Goal: Task Accomplishment & Management: Use online tool/utility

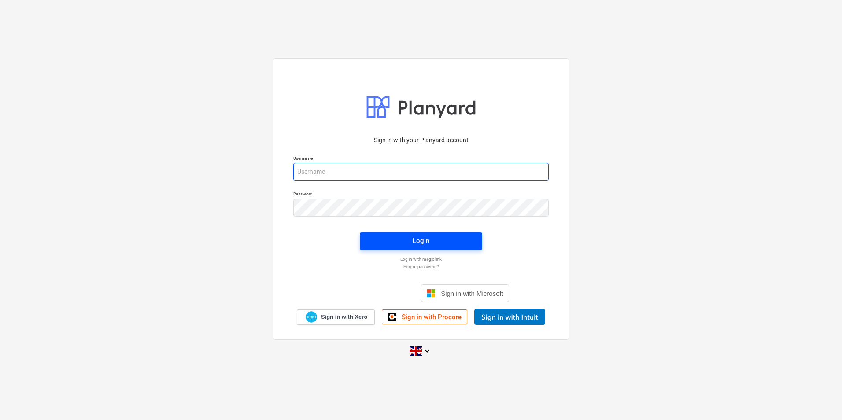
type input "[EMAIL_ADDRESS][DOMAIN_NAME]"
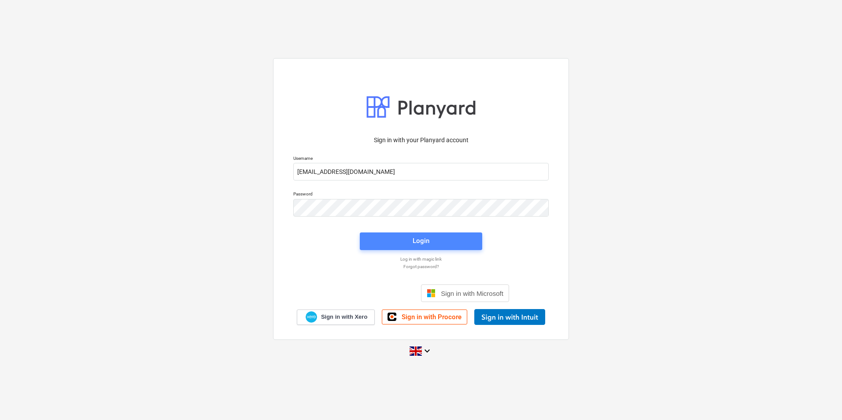
click at [415, 242] on div "Login" at bounding box center [421, 240] width 17 height 11
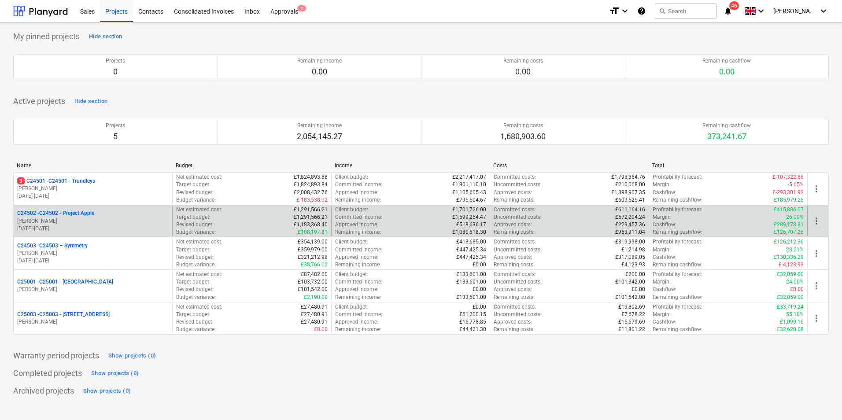
click at [80, 217] on p "C24502 - C24502 - Project Apple" at bounding box center [55, 213] width 77 height 7
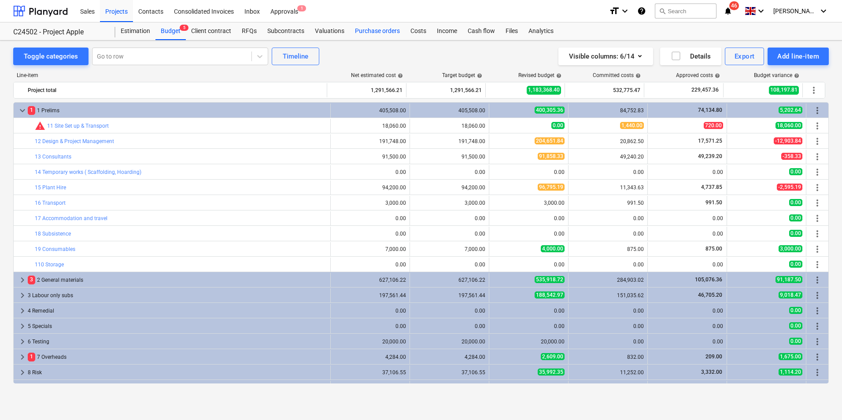
click at [379, 31] on div "Purchase orders" at bounding box center [378, 31] width 56 height 18
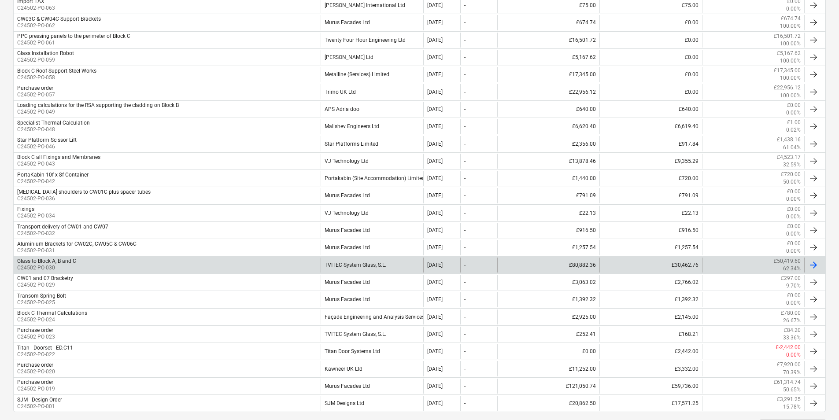
scroll to position [264, 0]
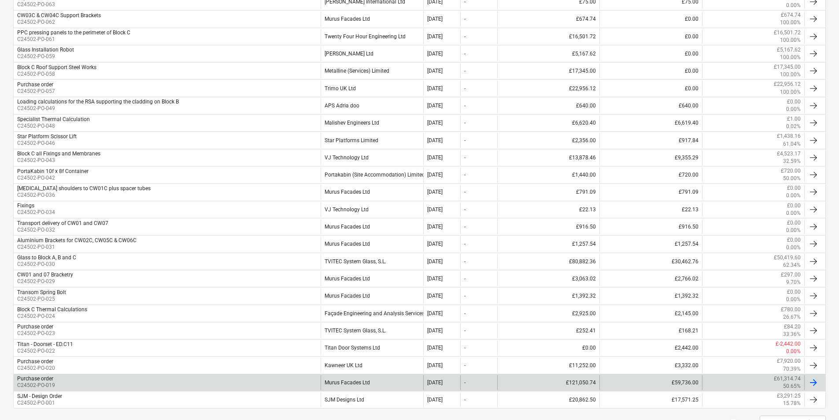
click at [353, 384] on div "Murus Facades Ltd" at bounding box center [372, 382] width 102 height 15
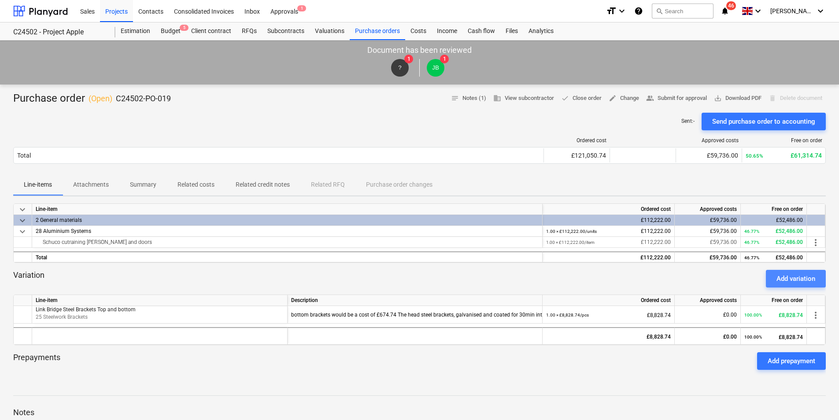
click at [789, 277] on div "Add variation" at bounding box center [796, 278] width 39 height 11
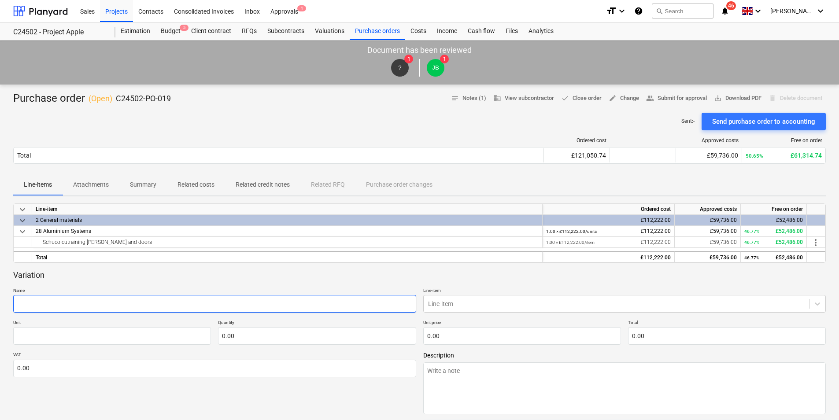
drag, startPoint x: 65, startPoint y: 304, endPoint x: 69, endPoint y: 304, distance: 4.4
click at [65, 304] on input "text" at bounding box center [214, 304] width 403 height 18
type textarea "x"
type input "C"
type textarea "x"
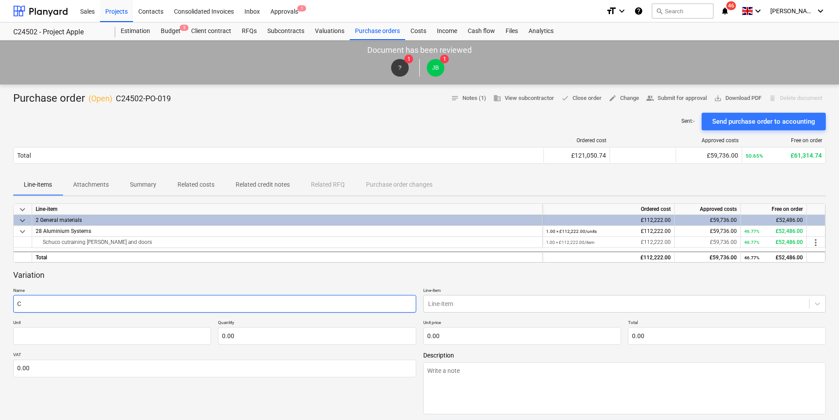
type input "Co"
type textarea "x"
type input "Col"
type textarea "x"
type input "Coll"
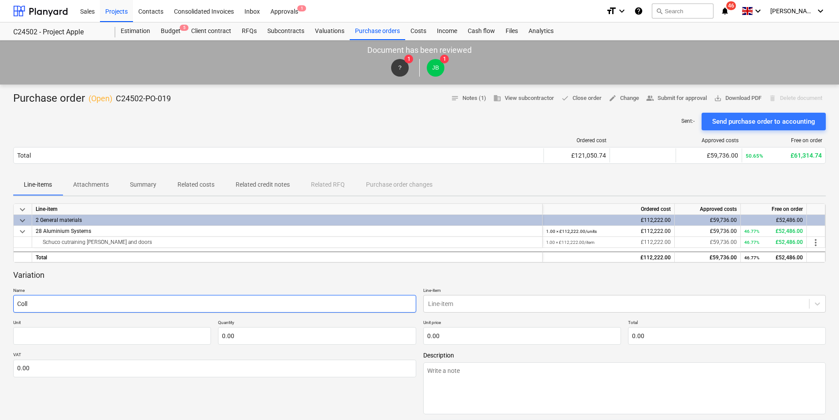
type textarea "x"
type input "Colle"
type textarea "x"
type input "Collec"
type textarea "x"
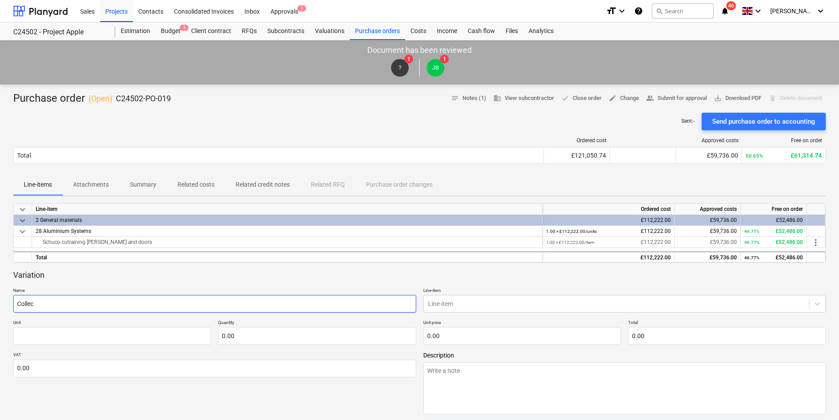
type input "Collect"
type textarea "x"
type input "Collecti"
type textarea "x"
type input "Collectio"
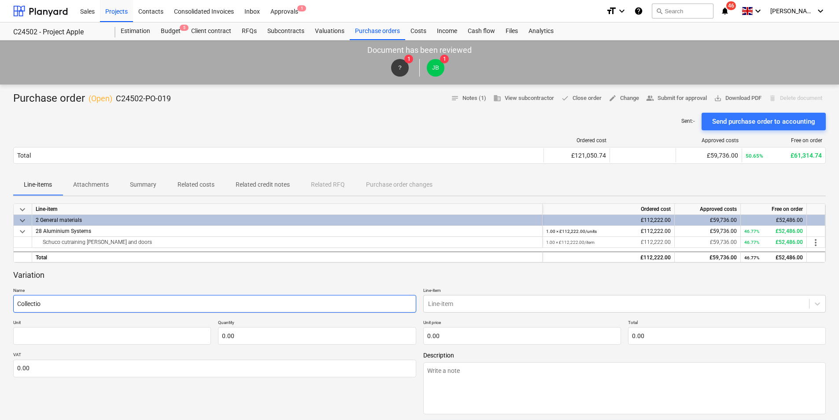
type textarea "x"
type input "Collection"
type textarea "x"
type input "Collection"
type textarea "x"
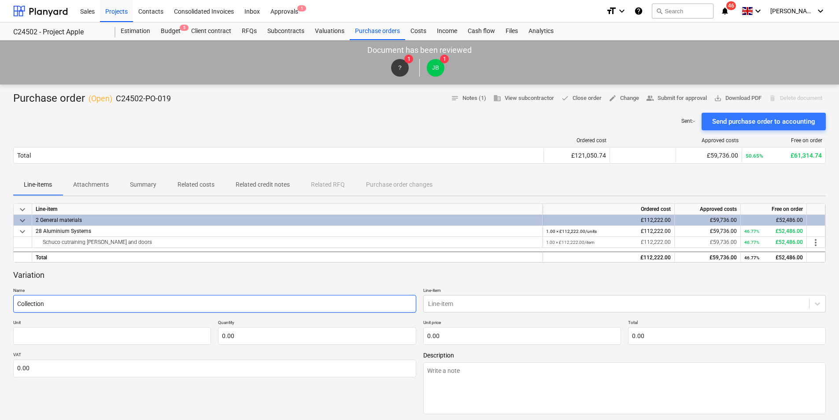
type input "Collection o"
type textarea "x"
type input "Collection of"
type textarea "x"
type input "Collection of"
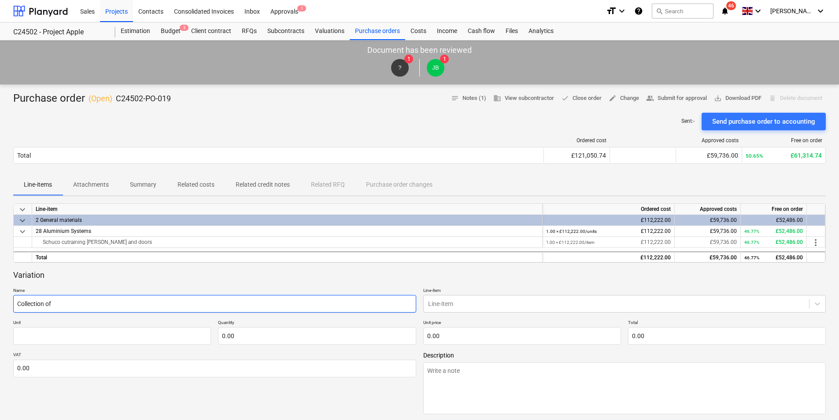
type textarea "x"
type input "Collection of a"
type textarea "x"
type input "Collection of"
type textarea "x"
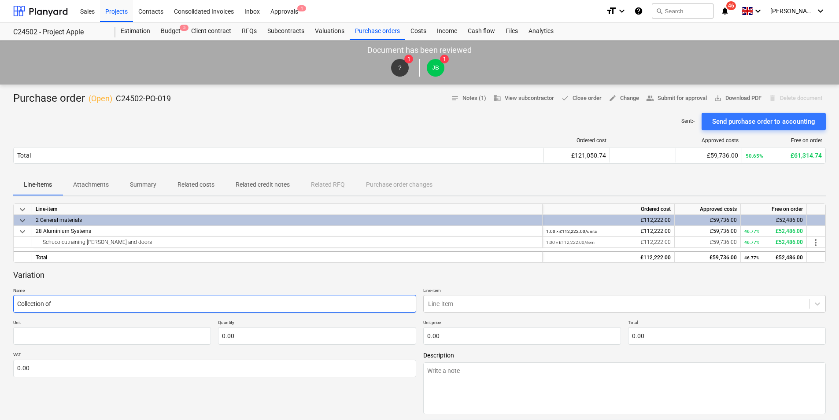
type input "Collection of e"
type textarea "x"
type input "Collection of em"
type textarea "x"
type input "Collection of emp"
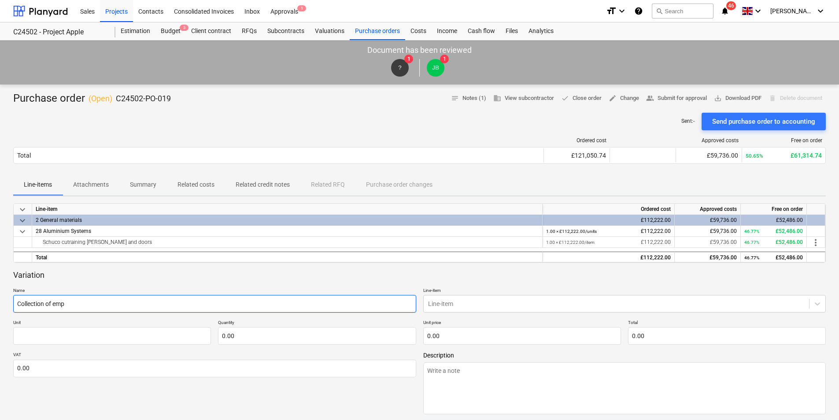
type textarea "x"
type input "Collection of empt"
type textarea "x"
type input "Collection of empty"
type textarea "x"
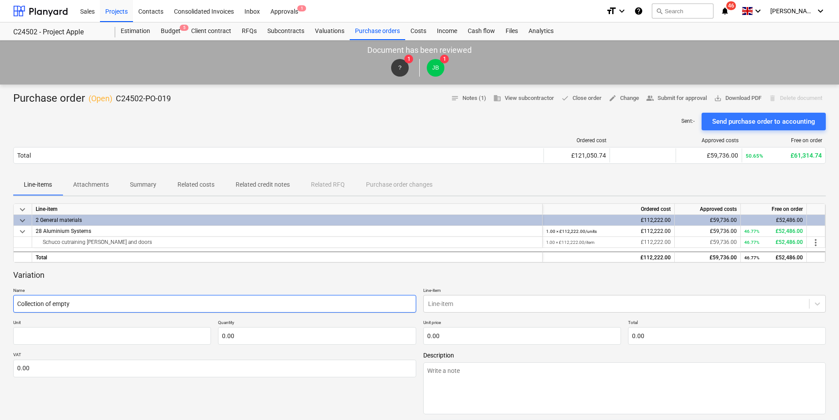
type input "Collection of empty"
type textarea "x"
type input "Collection of empty s"
type textarea "x"
type input "Collection of empty st"
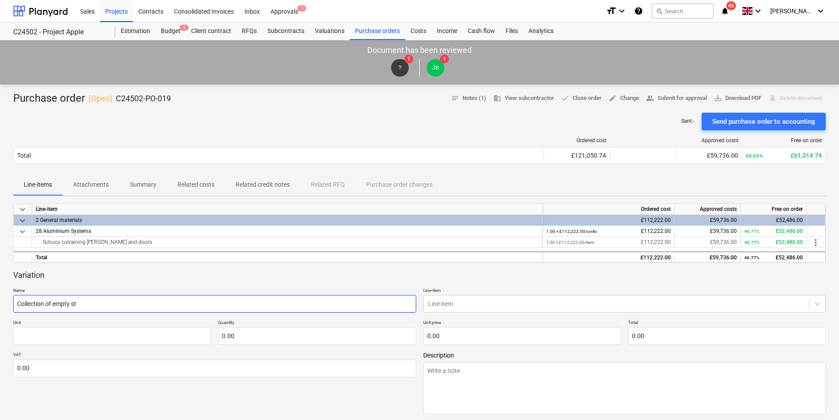
type textarea "x"
type input "Collection of empty sti"
type textarea "x"
type input "Collection of empty stil"
type textarea "x"
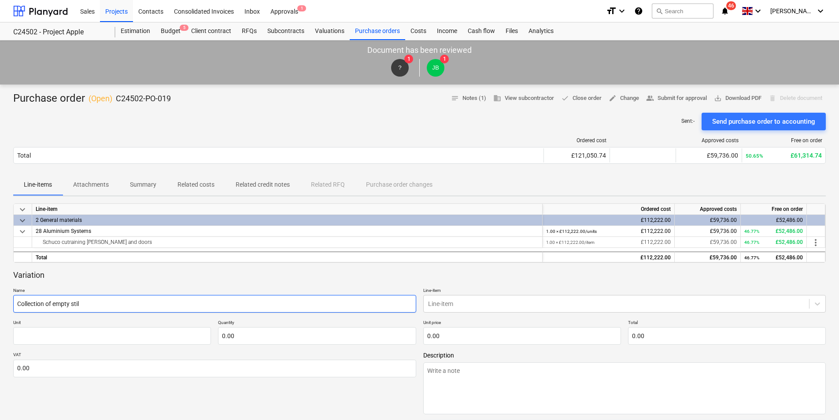
type input "Collection of empty still"
type textarea "x"
type input "Collection of empty stilla"
type textarea "x"
type input "Collection of empty stillag"
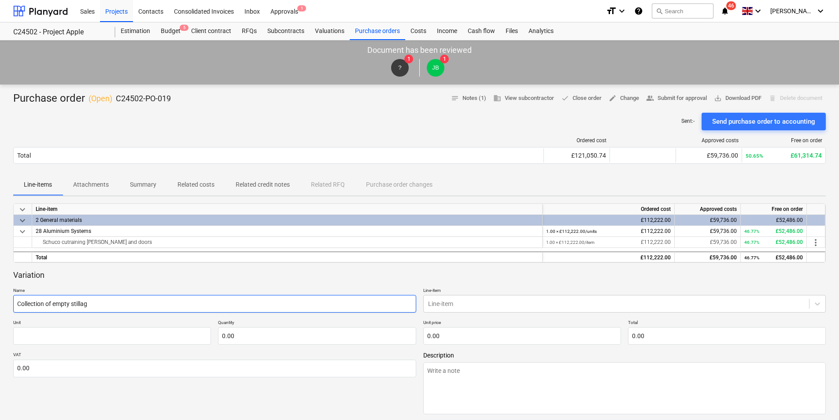
type textarea "x"
type input "Collection of empty stillage"
type textarea "x"
type input "Collection of empty stillages"
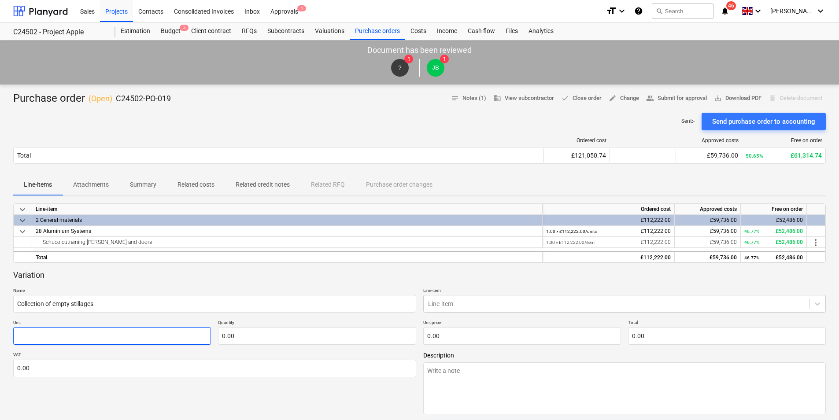
click at [58, 332] on input "text" at bounding box center [112, 336] width 198 height 18
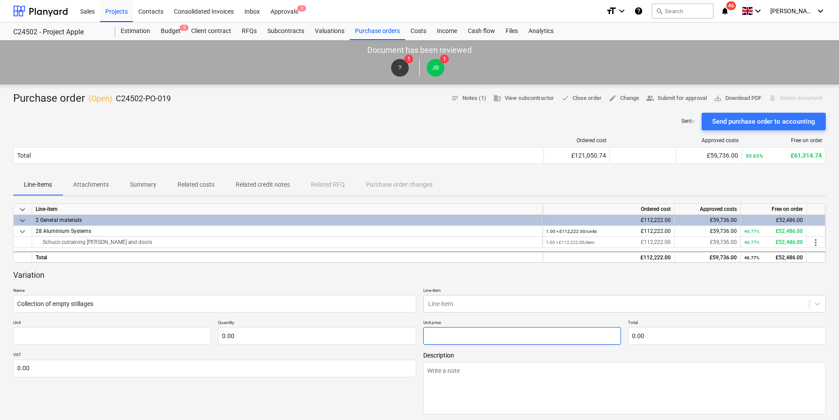
click at [459, 336] on input "text" at bounding box center [522, 336] width 198 height 18
type textarea "x"
type input "pcs"
type input "9"
type input "1.00"
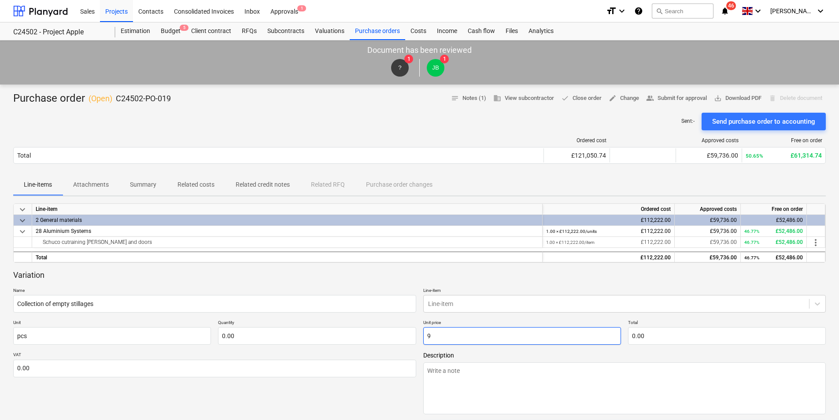
type input "9.00"
type textarea "x"
type input "98"
type input "98.00"
type textarea "x"
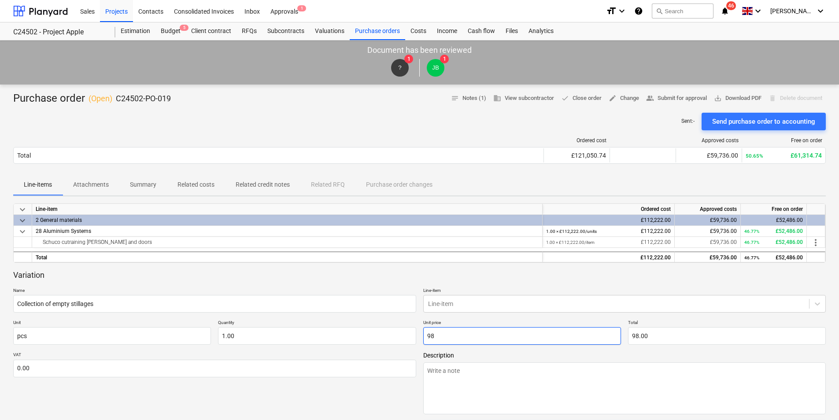
type input "981"
type input "981.00"
type textarea "x"
type input "981."
type textarea "x"
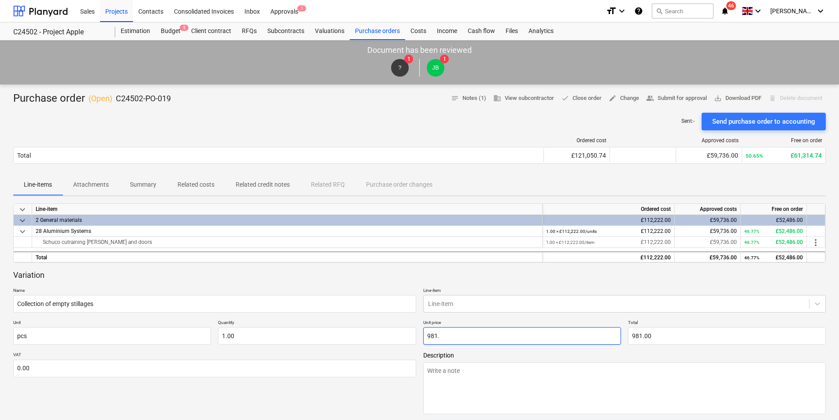
type input "981.5"
type input "981.50"
click at [478, 361] on div "Description" at bounding box center [624, 383] width 403 height 63
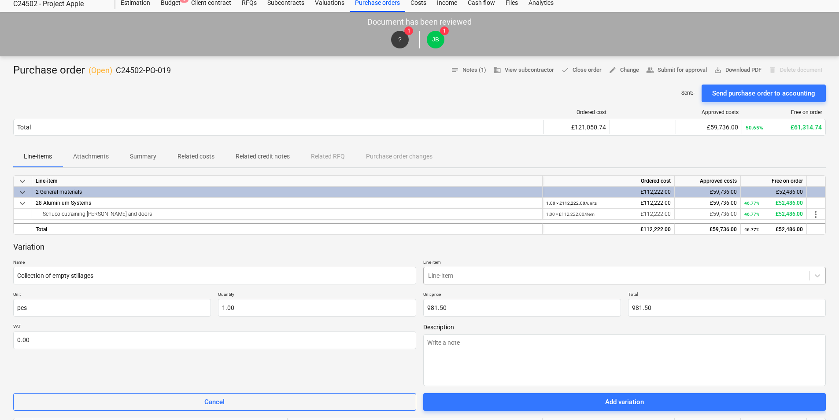
click at [454, 303] on body "Sales Projects Contacts Consolidated Invoices Inbox Approvals 1 format_size key…" at bounding box center [419, 182] width 839 height 420
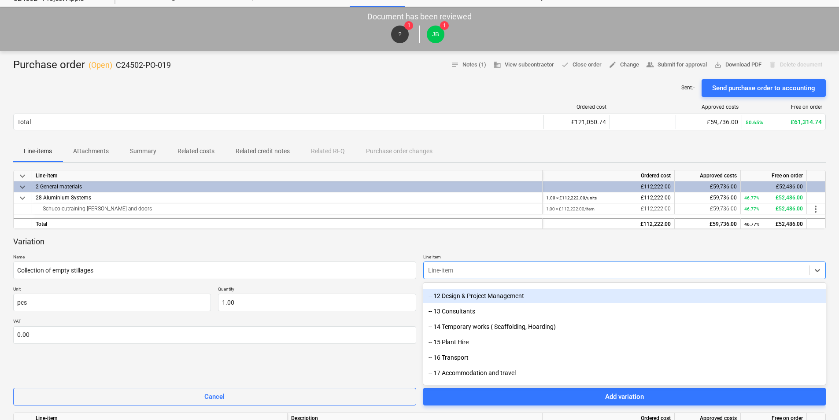
scroll to position [88, 0]
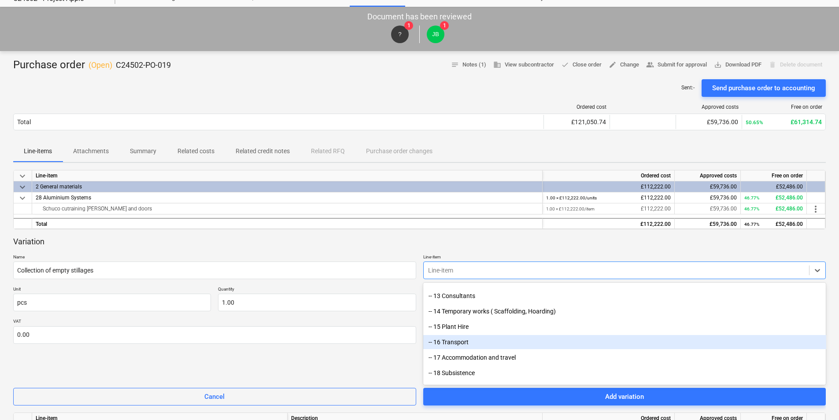
click at [462, 340] on div "-- 16 Transport" at bounding box center [624, 342] width 403 height 14
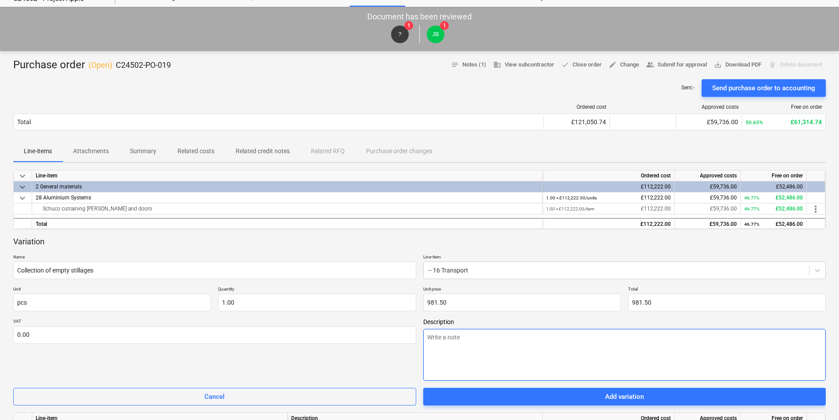
click at [452, 340] on textarea at bounding box center [624, 355] width 403 height 52
type textarea "x"
type textarea "C"
type textarea "x"
type textarea "Co"
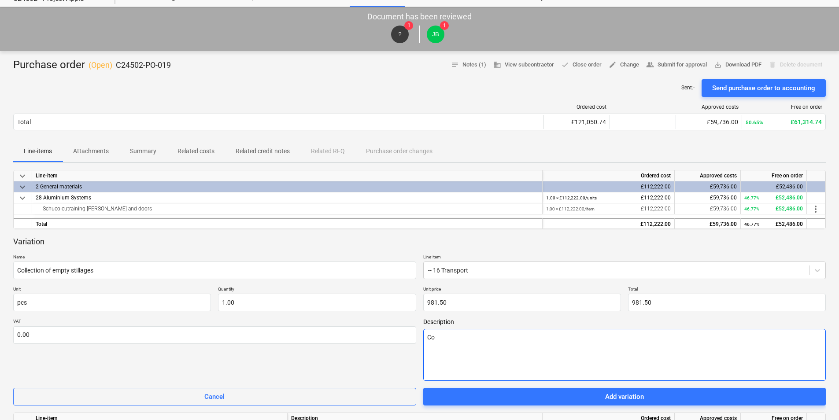
type textarea "x"
type textarea "Col"
type textarea "x"
type textarea "Coll"
type textarea "x"
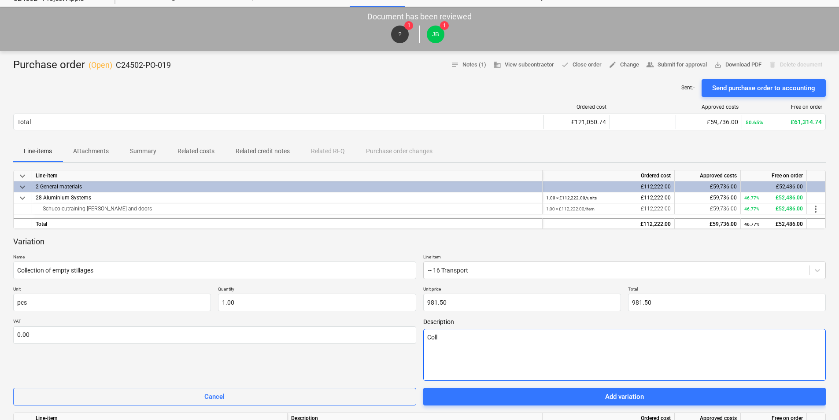
type textarea "Colle"
type textarea "x"
type textarea "Collec"
type textarea "x"
type textarea "Collect"
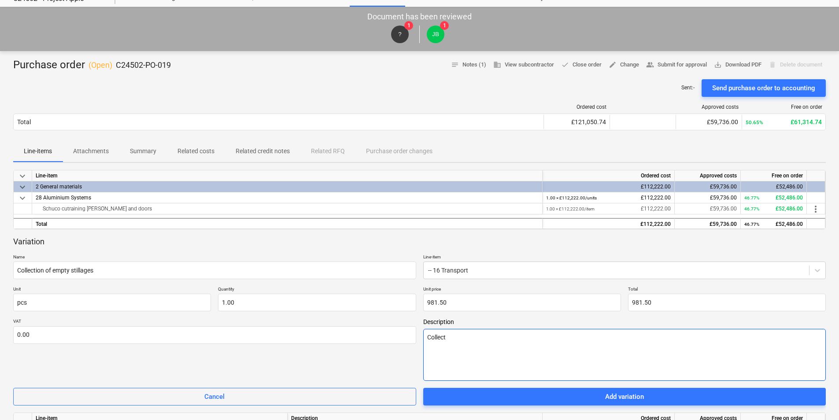
type textarea "x"
type textarea "Collect"
type textarea "x"
type textarea "Collect 3"
type textarea "x"
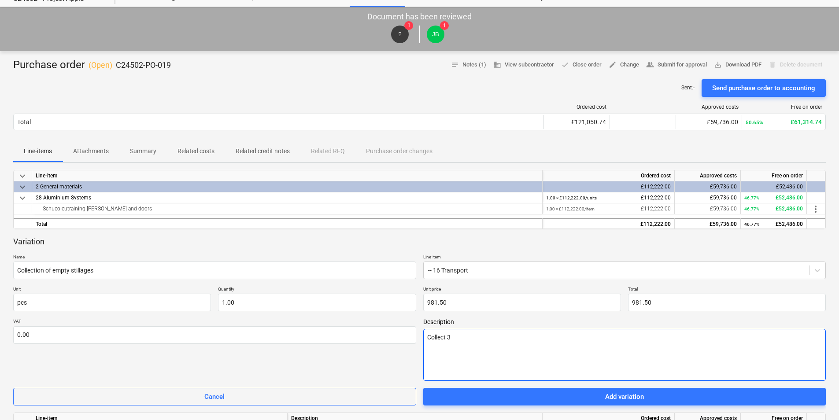
type textarea "Collect 3"
type textarea "x"
type textarea "Collect 3 e"
type textarea "x"
type textarea "Collect 3 em"
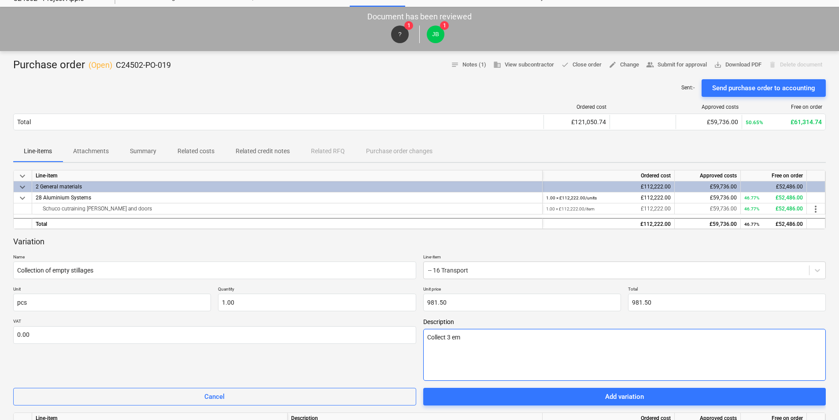
type textarea "x"
type textarea "Collect 3 emp"
type textarea "x"
type textarea "Collect 3 empt"
type textarea "x"
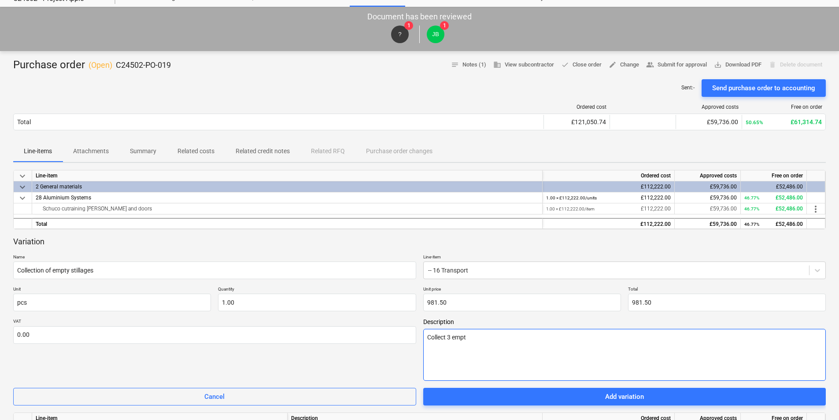
type textarea "Collect 3 empty"
type textarea "x"
type textarea "Collect 3 empty"
type textarea "x"
type textarea "Collect 3 empty s"
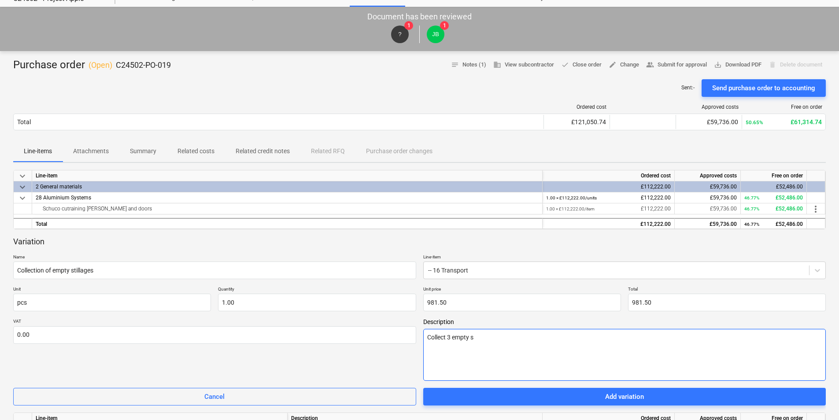
type textarea "x"
type textarea "Collect 3 empty st"
type textarea "x"
type textarea "Collect 3 empty sti"
type textarea "x"
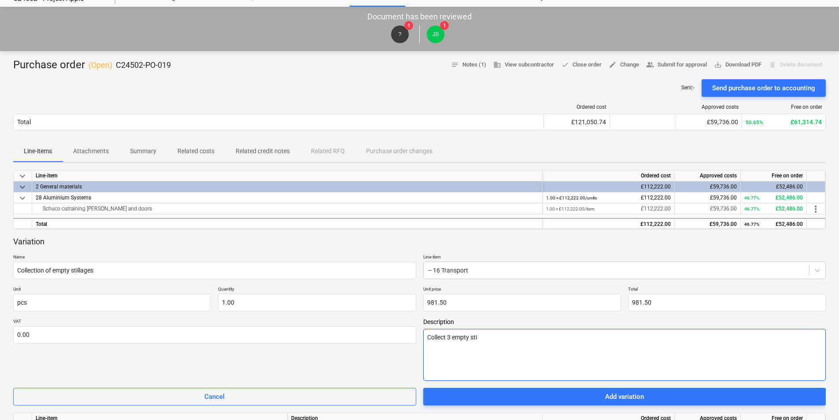
type textarea "Collect 3 empty stil"
type textarea "x"
type textarea "Collect 3 empty still"
type textarea "x"
type textarea "Collect 3 empty stilla"
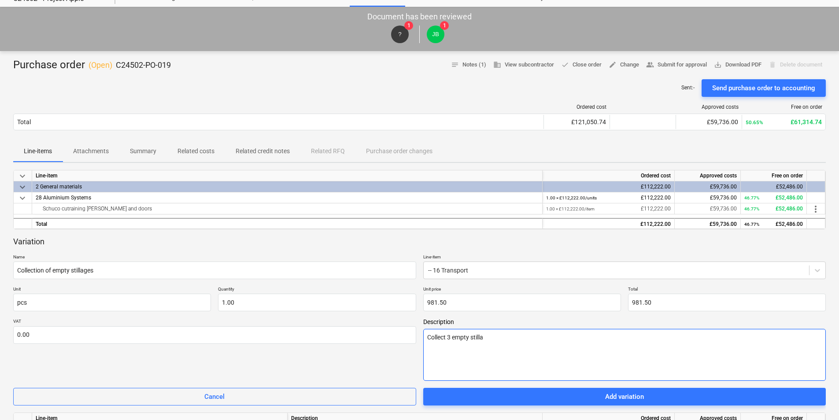
type textarea "x"
type textarea "Collect 3 empty stillag"
type textarea "x"
type textarea "Collect 3 empty stillage"
type textarea "x"
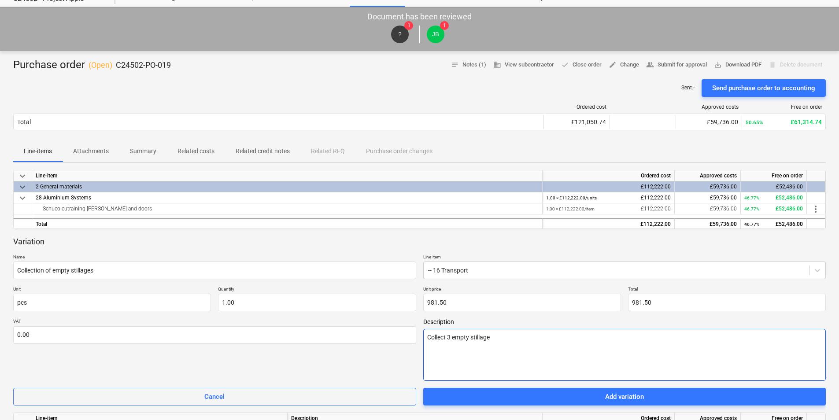
type textarea "Collect 3 empty stillages"
type textarea "x"
type textarea "Collect 3 empty stillages"
type textarea "x"
type textarea "Collect 3 empty stillages a"
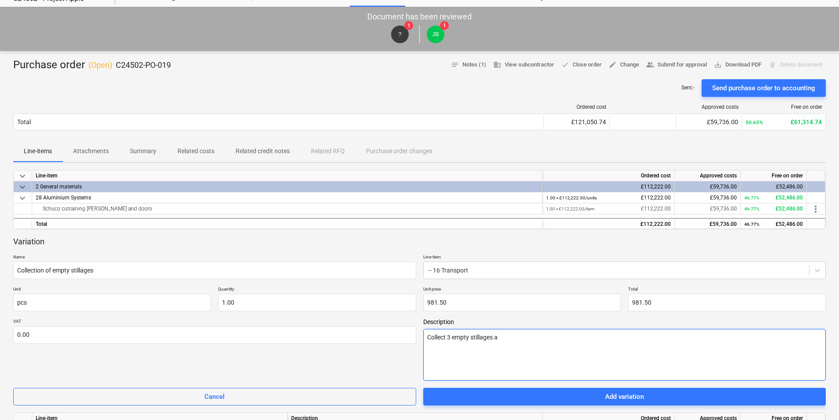
type textarea "x"
type textarea "Collect 3 empty stillages an"
type textarea "x"
type textarea "Collect 3 empty stillages and"
type textarea "x"
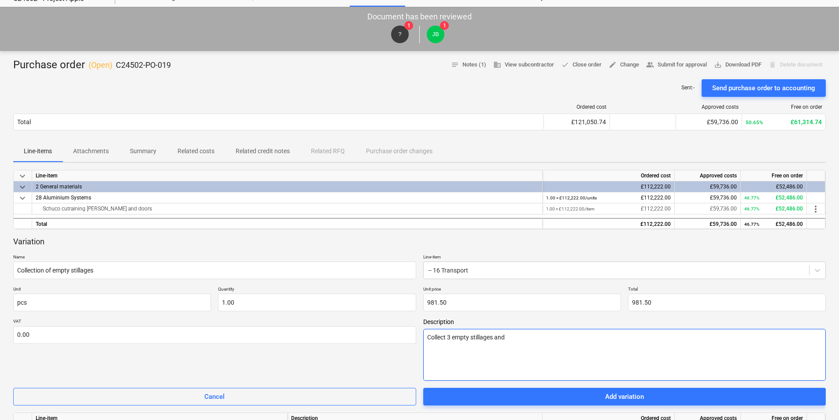
type textarea "Collect 3 empty stillages and"
type textarea "x"
type textarea "Collect 3 empty stillages and d"
type textarea "x"
type textarea "Collect 3 empty stillages and de"
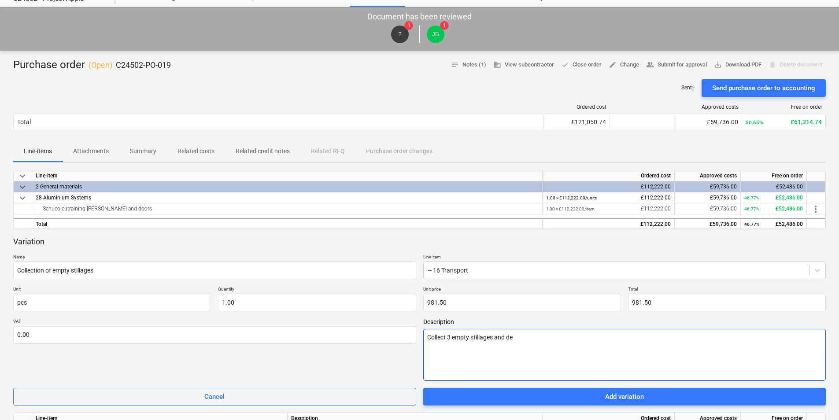
type textarea "x"
type textarea "Collect 3 empty stillages and del"
type textarea "x"
type textarea "Collect 3 empty stillages and deli"
type textarea "x"
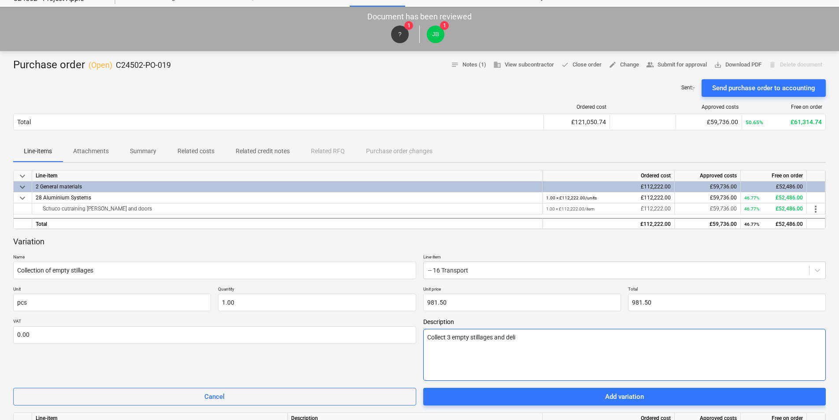
type textarea "Collect 3 empty stillages and deliv"
type textarea "x"
type textarea "Collect 3 empty stillages and delive"
type textarea "x"
type textarea "Collect 3 empty stillages and deliver"
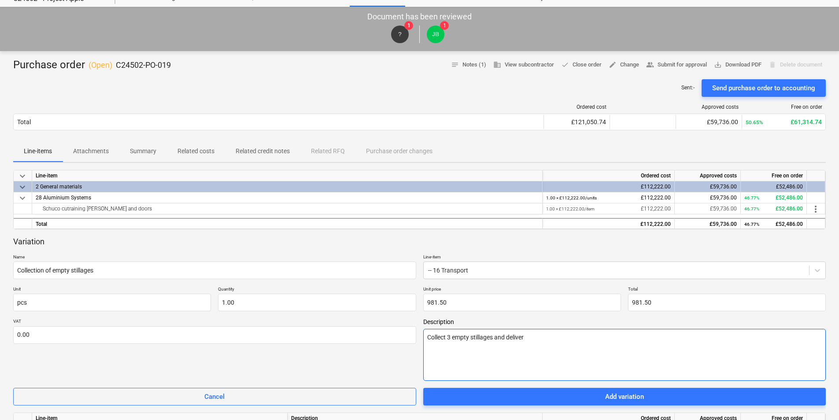
type textarea "x"
type textarea "Collect 3 empty stillages and deliver"
type textarea "x"
type textarea "Collect 3 empty stillages and deliver n"
type textarea "x"
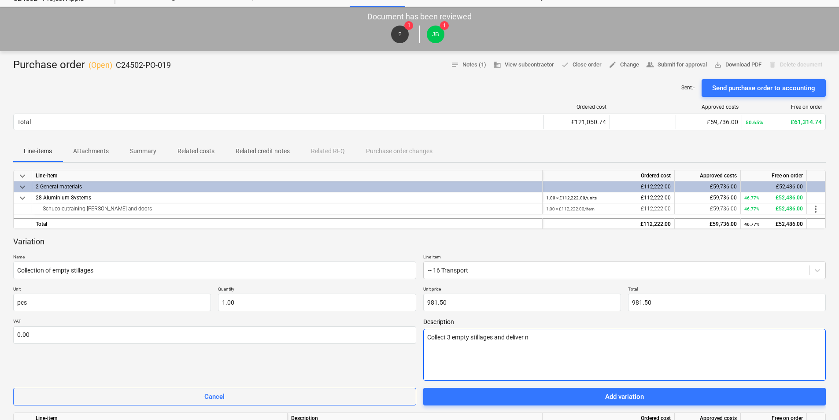
type textarea "Collect 3 empty stillages and deliver ne"
type textarea "x"
type textarea "Collect 3 empty stillages and deliver new"
type textarea "x"
type textarea "Collect 3 empty stillages and deliver new"
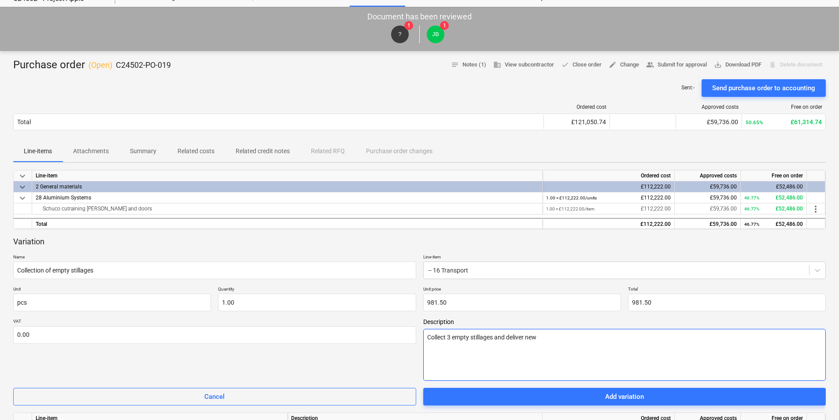
type textarea "x"
type textarea "Collect 3 empty stillages and deliver new t"
type textarea "x"
type textarea "Collect 3 empty stillages and deliver new tr"
type textarea "x"
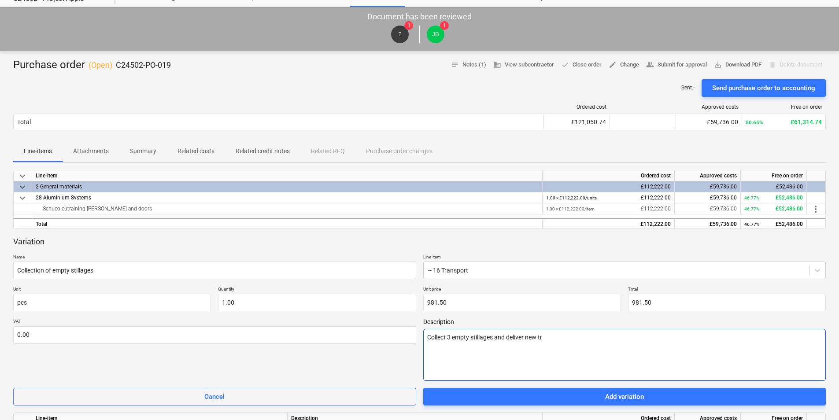
type textarea "Collect 3 empty stillages and deliver new tra"
type textarea "x"
type textarea "Collect 3 empty stillages and deliver new [PERSON_NAME]"
type textarea "x"
type textarea "Collect 3 empty stillages and deliver new trans"
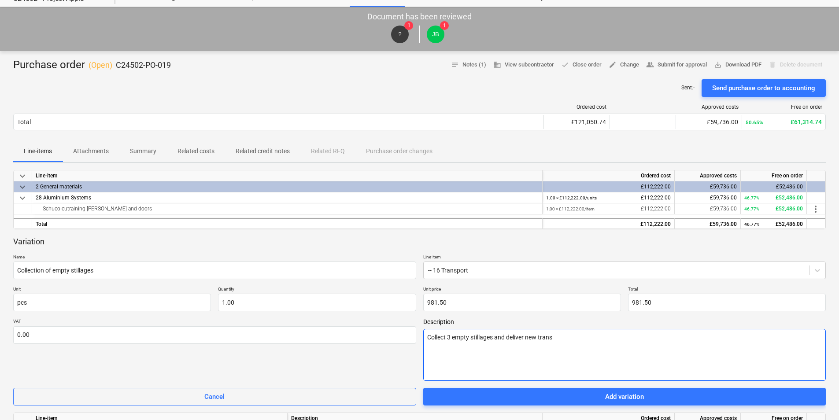
type textarea "x"
type textarea "Collect 3 empty stillages and deliver new transo"
type textarea "x"
type textarea "Collect 3 empty stillages and deliver new transom"
click at [538, 337] on textarea "Collect 3 empty stillages and deliver new transom" at bounding box center [624, 355] width 403 height 52
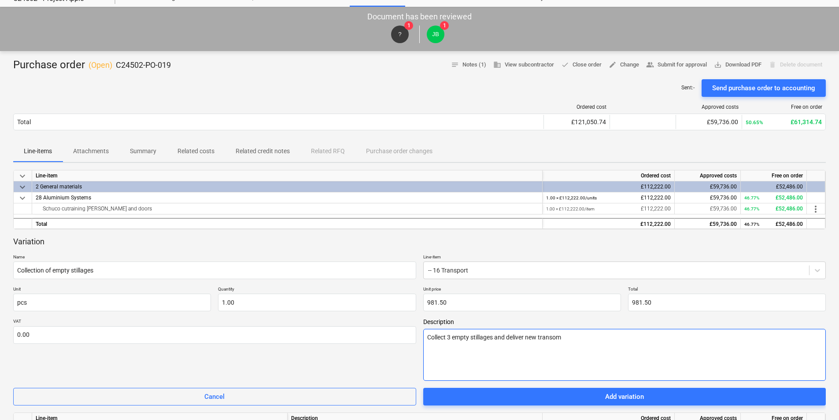
type textarea "x"
type textarea "Collect 3 empty stillages and deliver ne transom"
type textarea "x"
type textarea "Collect 3 empty stillages and deliver n transom"
type textarea "x"
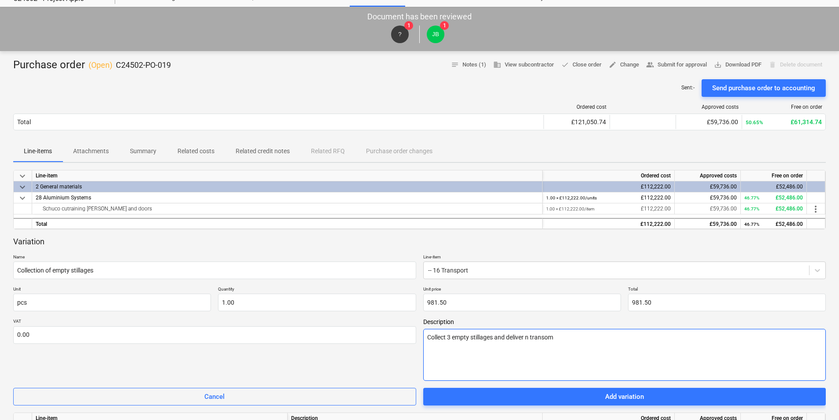
type textarea "Collect 3 empty stillages and deliver transom"
type textarea "x"
type textarea "Collect 3 empty stillages and deliver r transom"
type textarea "x"
type textarea "Collect 3 empty stillages and deliver re transom"
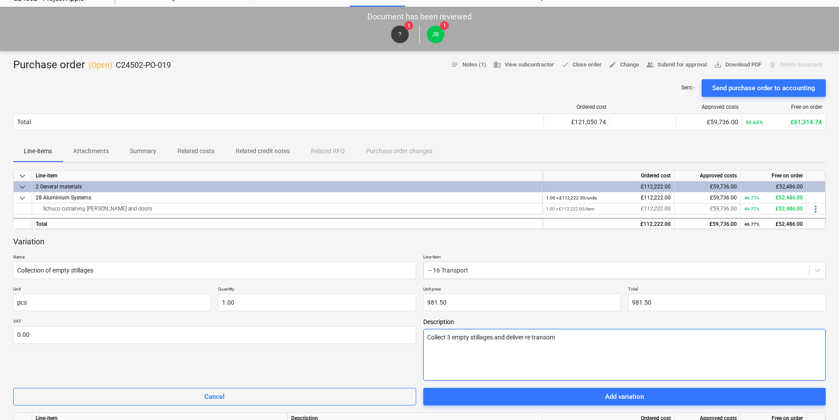
type textarea "x"
type textarea "Collect 3 empty stillages and deliver rep transom"
type textarea "x"
type textarea "Collect 3 empty stillages and deliver repl transom"
type textarea "x"
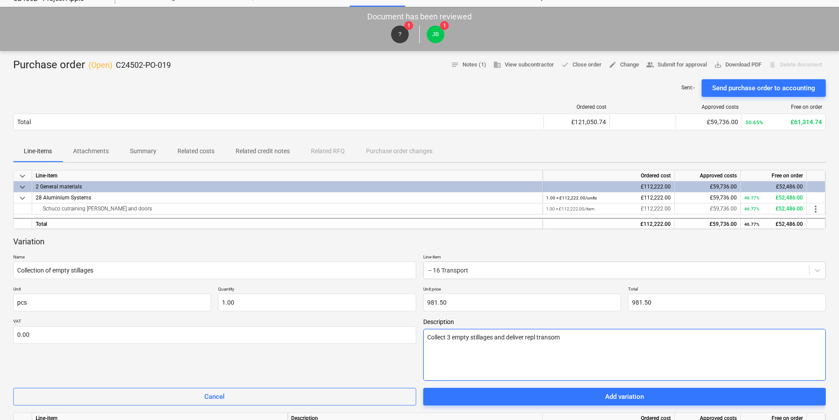
type textarea "Collect 3 empty stillages and deliver repla transom"
type textarea "x"
type textarea "Collect 3 empty stillages and deliver replac transom"
type textarea "x"
type textarea "Collect 3 empty stillages and deliver replace transom"
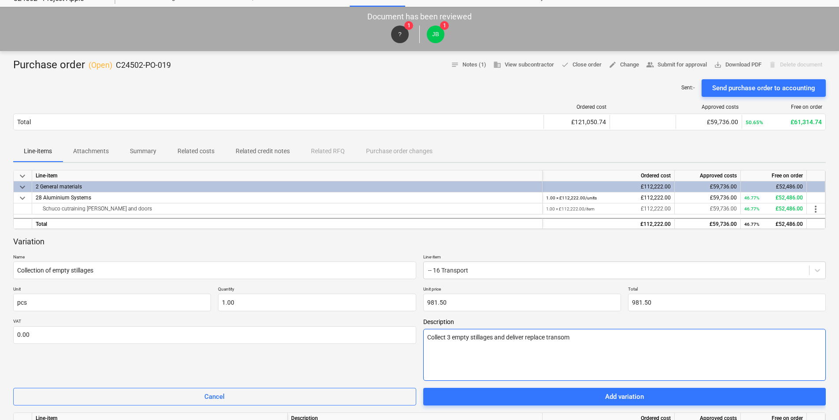
type textarea "x"
click at [591, 337] on textarea "Collect 3 empty stillages and deliver replacement transom" at bounding box center [624, 355] width 403 height 52
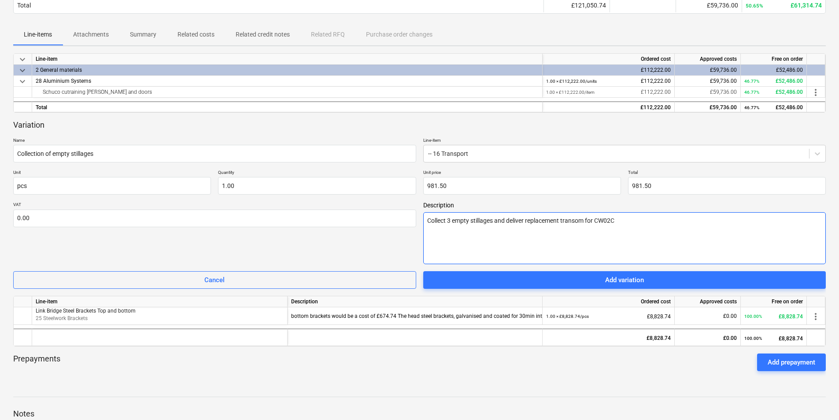
scroll to position [166, 0]
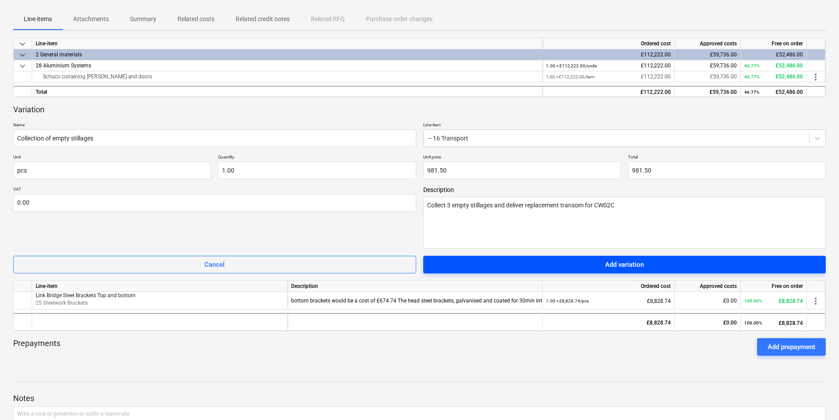
click at [589, 264] on span "Add variation" at bounding box center [625, 264] width 382 height 11
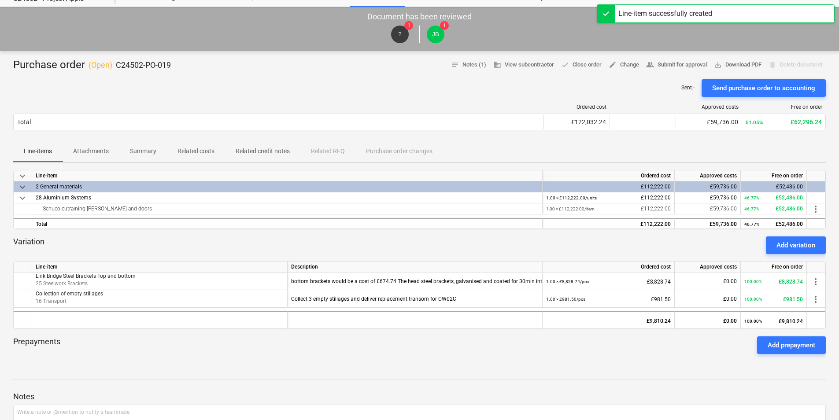
scroll to position [0, 0]
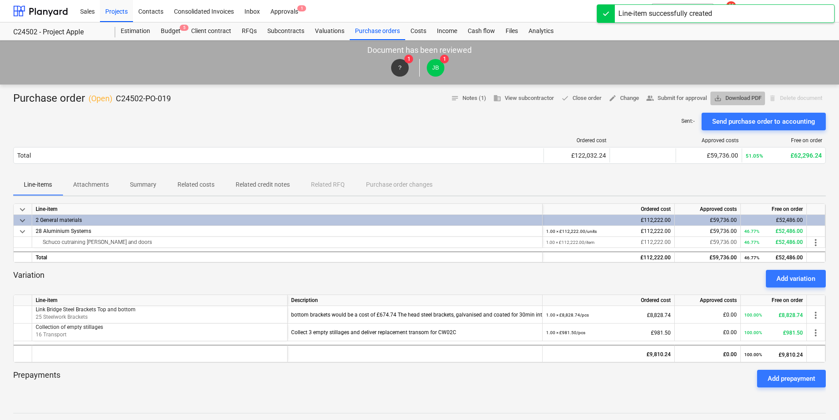
click at [738, 94] on span "save_alt Download PDF" at bounding box center [738, 98] width 48 height 10
